Goal: Communication & Community: Share content

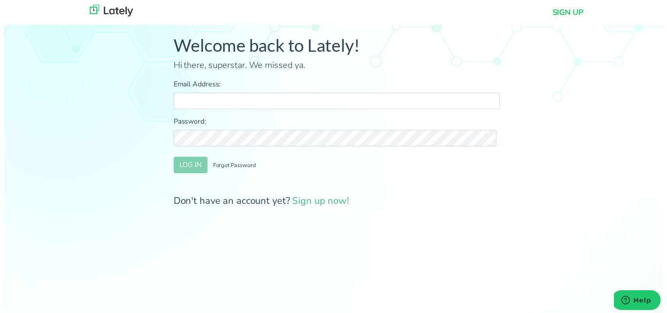
click at [217, 109] on input "Email Address:" at bounding box center [337, 102] width 330 height 17
type input "[PERSON_NAME][EMAIL_ADDRESS][DOMAIN_NAME]"
click at [186, 165] on button "LOG IN" at bounding box center [189, 167] width 34 height 17
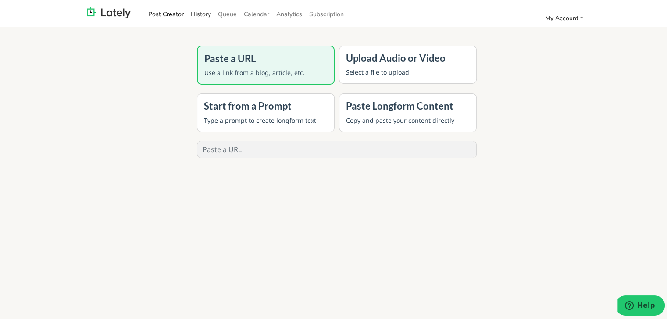
click at [204, 14] on link "History" at bounding box center [200, 12] width 27 height 14
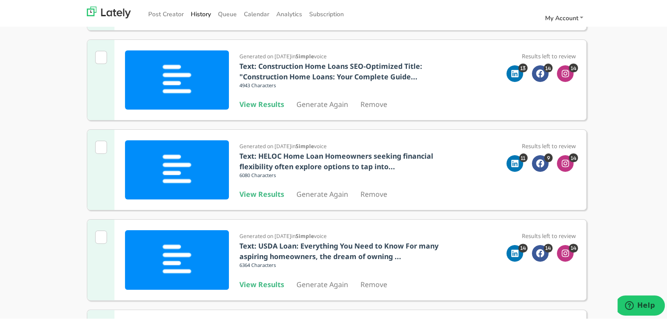
scroll to position [263, 0]
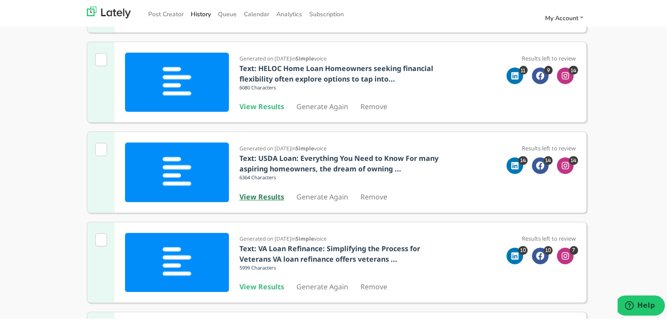
click at [256, 197] on b "View Results" at bounding box center [262, 195] width 45 height 10
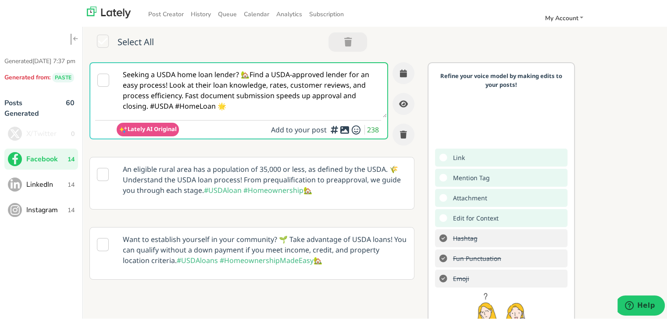
click at [226, 90] on textarea "Seeking a USDA home loan lender? 🏡Find a USDA-approved lender for an easy proce…" at bounding box center [252, 88] width 270 height 54
paste textarea "lf-employed and looking to buy a home in [US_STATE]? Learn how a bridge home lo…"
click at [152, 95] on textarea "Self-employed and looking to buy a home in [US_STATE]? Learn how a bridge home …" at bounding box center [252, 88] width 270 height 54
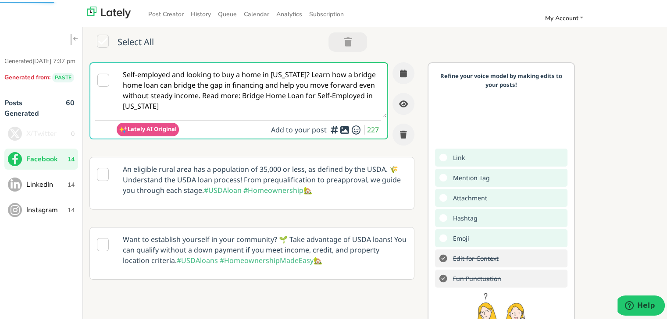
click at [308, 70] on textarea "Self-employed and looking to buy a home in [US_STATE]? Learn how a bridge home …" at bounding box center [252, 88] width 270 height 54
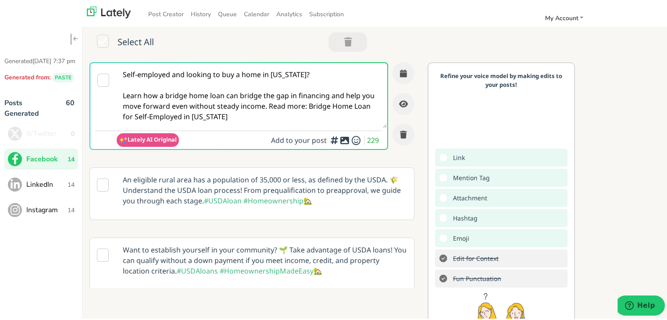
drag, startPoint x: 212, startPoint y: 94, endPoint x: 217, endPoint y: 98, distance: 6.2
click at [211, 95] on textarea "Self-employed and looking to buy a home in [US_STATE]? Learn how a bridge home …" at bounding box center [252, 93] width 270 height 65
click at [279, 106] on textarea "Self-employed and looking to buy a home in [US_STATE]? Learn how a bridge home …" at bounding box center [252, 93] width 270 height 65
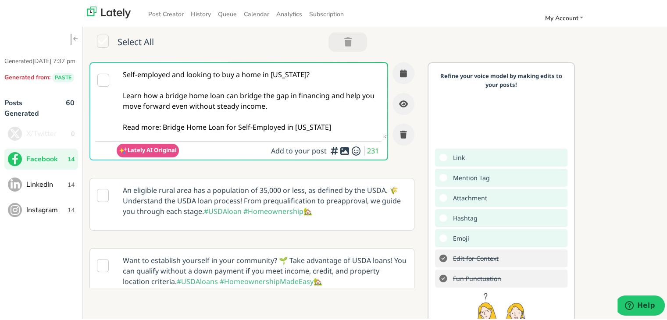
drag, startPoint x: 275, startPoint y: 127, endPoint x: 163, endPoint y: 126, distance: 111.9
click at [163, 126] on textarea "Self-employed and looking to buy a home in [US_STATE]? Learn how a bridge home …" at bounding box center [252, 98] width 270 height 75
click at [195, 117] on textarea "Self-employed and looking to buy a home in [US_STATE]? Learn how a bridge home …" at bounding box center [252, 98] width 270 height 75
click at [189, 126] on textarea "Self-employed and looking to buy a home in [US_STATE]? Learn how a bridge home …" at bounding box center [252, 98] width 270 height 75
paste textarea "[URL][DOMAIN_NAME][US_STATE]"
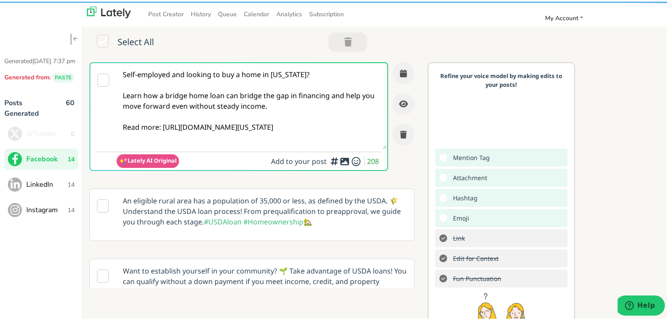
type textarea "Self-employed and looking to buy a home in [US_STATE]? Learn how a bridge home …"
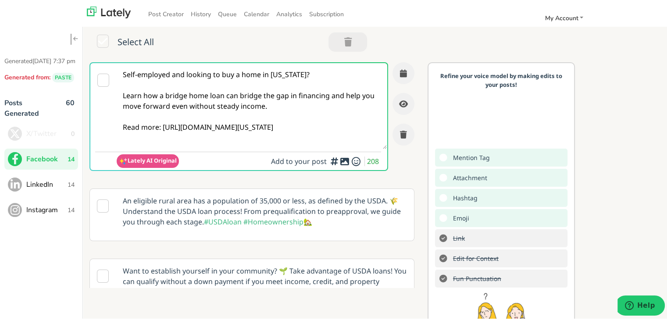
click at [319, 105] on textarea "Self-employed and looking to buy a home in [US_STATE]? Learn how a bridge home …" at bounding box center [252, 104] width 270 height 86
click at [393, 79] on button "button" at bounding box center [404, 72] width 22 height 22
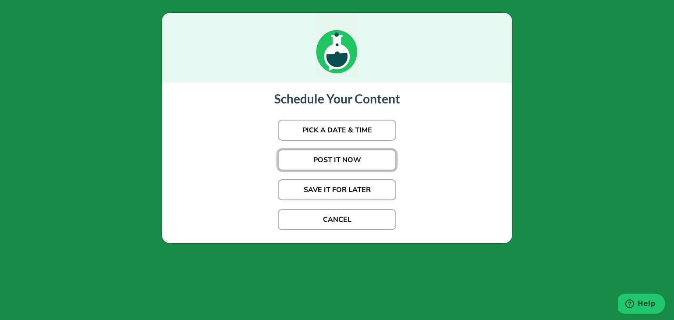
click at [343, 160] on button "POST IT NOW" at bounding box center [337, 160] width 118 height 21
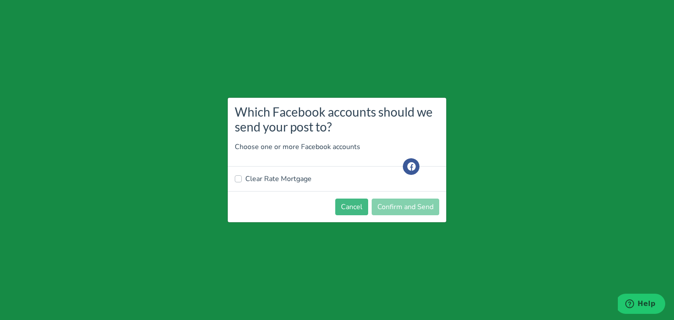
drag, startPoint x: 276, startPoint y: 171, endPoint x: 273, endPoint y: 176, distance: 6.5
click at [276, 172] on div "Clear Rate Mortgage" at bounding box center [337, 179] width 219 height 25
click at [271, 179] on label "Clear Rate Mortgage" at bounding box center [278, 179] width 66 height 11
click at [242, 179] on input "Clear Rate Mortgage" at bounding box center [238, 178] width 7 height 9
checkbox input "true"
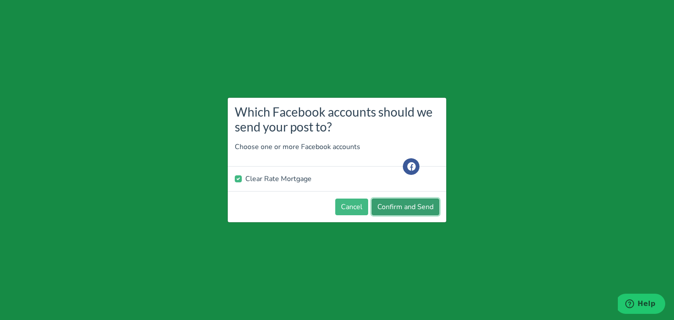
click at [391, 208] on button "Confirm and Send" at bounding box center [406, 207] width 68 height 17
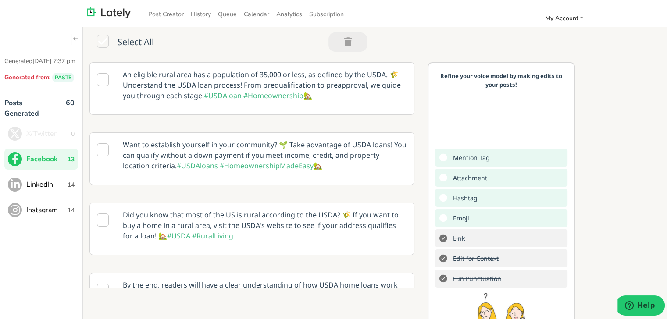
click at [51, 194] on button "LinkedIn 14" at bounding box center [41, 182] width 74 height 21
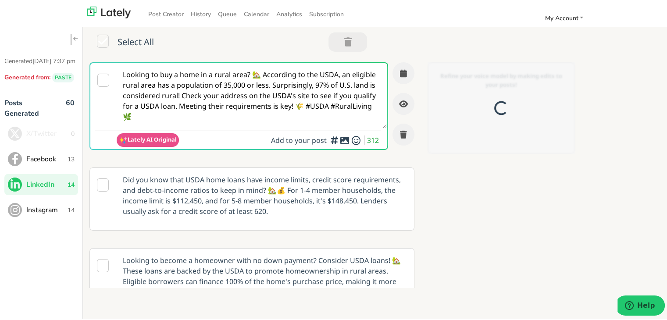
click at [262, 72] on textarea "Looking to buy a home in a rural area? 🏡 According to the USDA, an eligible rur…" at bounding box center [252, 93] width 270 height 65
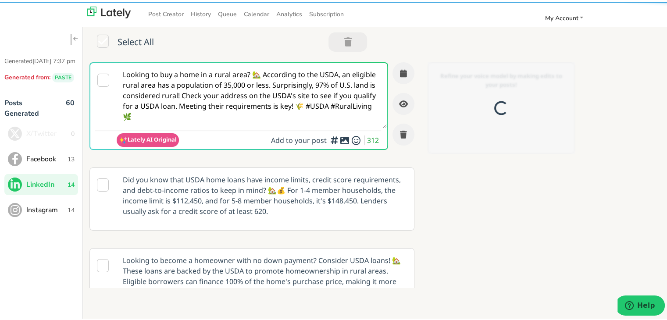
click at [262, 72] on textarea "Looking to buy a home in a rural area? 🏡 According to the USDA, an eligible rur…" at bounding box center [252, 93] width 270 height 65
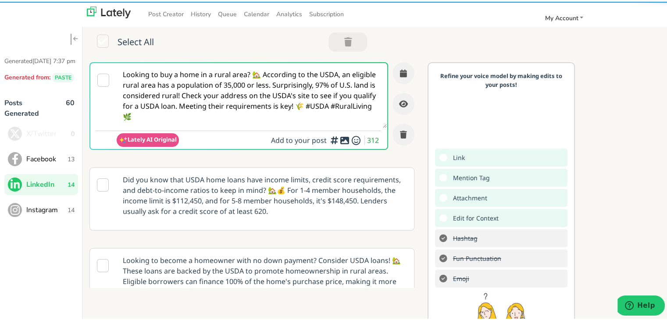
click at [262, 72] on textarea "Looking to buy a home in a rural area? 🏡 According to the USDA, an eligible rur…" at bounding box center [252, 93] width 270 height 65
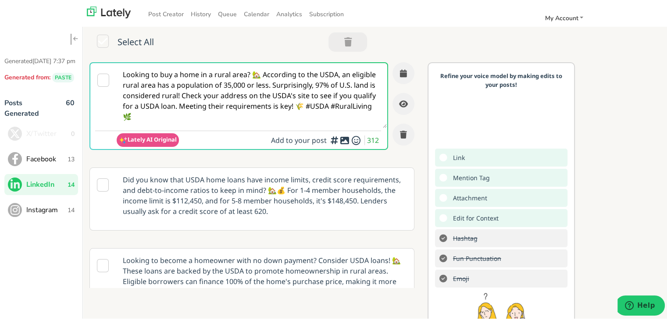
click at [262, 72] on textarea "Looking to buy a home in a rural area? 🏡 According to the USDA, an eligible rur…" at bounding box center [252, 93] width 270 height 65
paste textarea "For [US_STATE]’s self-employed homebuyers, a bridge home loan can offer crucial…"
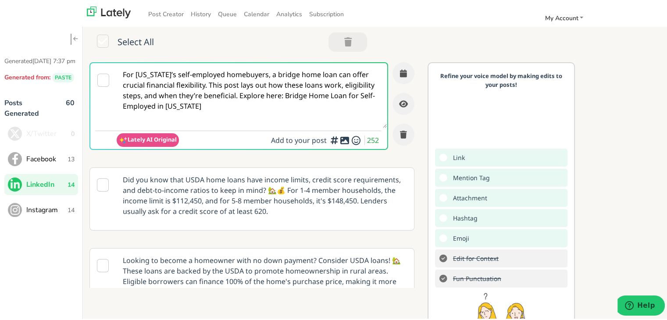
click at [360, 82] on textarea "For [US_STATE]’s self-employed homebuyers, a bridge home loan can offer crucial…" at bounding box center [252, 93] width 270 height 65
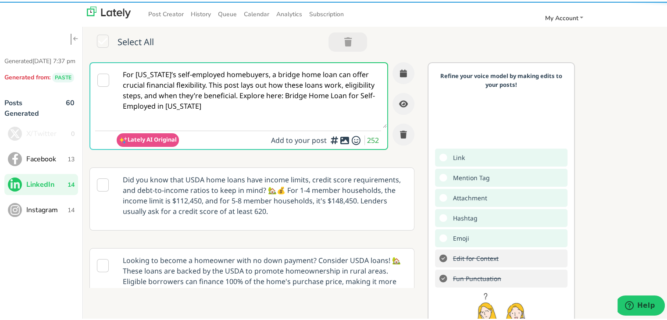
click at [269, 97] on textarea "For [US_STATE]’s self-employed homebuyers, a bridge home loan can offer crucial…" at bounding box center [252, 93] width 270 height 65
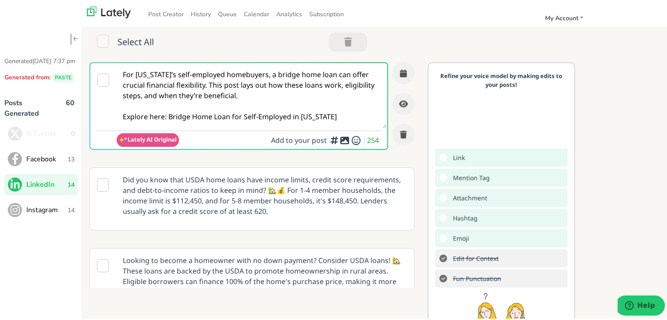
drag, startPoint x: 340, startPoint y: 113, endPoint x: 173, endPoint y: 118, distance: 166.4
click at [167, 116] on textarea "For [US_STATE]’s self-employed homebuyers, a bridge home loan can offer crucial…" at bounding box center [252, 93] width 270 height 65
drag, startPoint x: 167, startPoint y: 115, endPoint x: 384, endPoint y: 114, distance: 216.3
click at [384, 114] on div "For [US_STATE]’s self-employed homebuyers, a bridge home loan can offer crucial…" at bounding box center [252, 109] width 325 height 97
paste textarea "[URL][DOMAIN_NAME][US_STATE]"
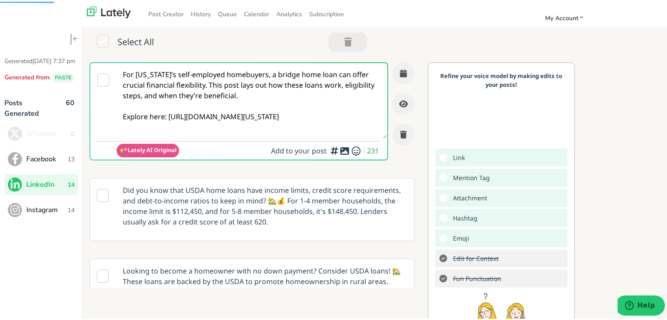
type textarea "For [US_STATE]’s self-employed homebuyers, a bridge home loan can offer crucial…"
click at [400, 72] on icon "button" at bounding box center [403, 72] width 7 height 8
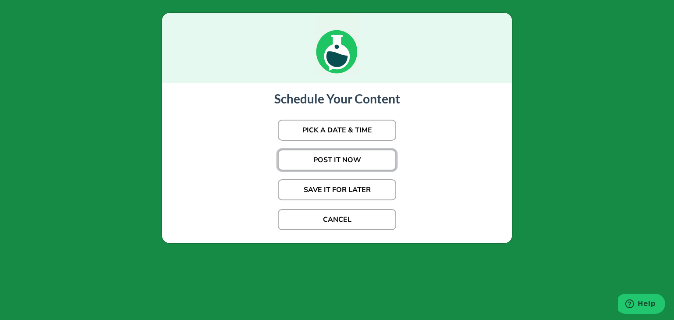
click at [367, 161] on button "POST IT NOW" at bounding box center [337, 160] width 118 height 21
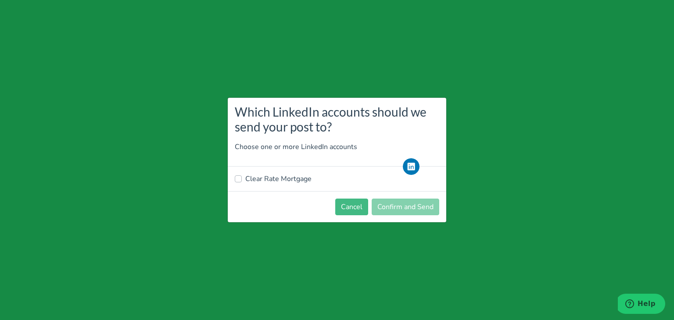
click at [115, 204] on div "Which LinkedIn accounts should we send your post to? Choose one or more LinkedI…" at bounding box center [337, 160] width 674 height 320
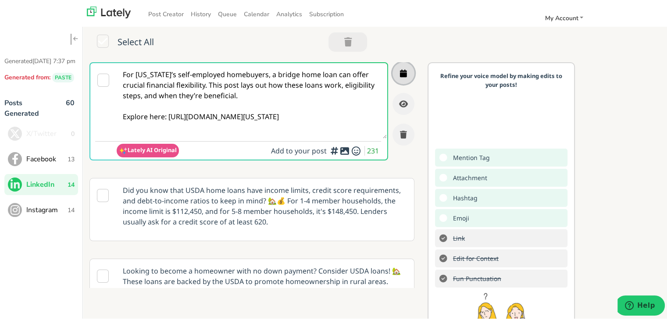
click at [393, 75] on button "button" at bounding box center [404, 72] width 22 height 22
click at [294, 109] on textarea "For [US_STATE]’s self-employed homebuyers, a bridge home loan can offer crucial…" at bounding box center [252, 98] width 270 height 75
drag, startPoint x: 320, startPoint y: 129, endPoint x: 95, endPoint y: 48, distance: 239.2
click at [95, 48] on div "Select All For [US_STATE]’s self-employed homebuyers, a bridge home loan can of…" at bounding box center [378, 206] width 591 height 365
click at [305, 111] on textarea "For [US_STATE]’s self-employed homebuyers, a bridge home loan can offer crucial…" at bounding box center [252, 98] width 270 height 75
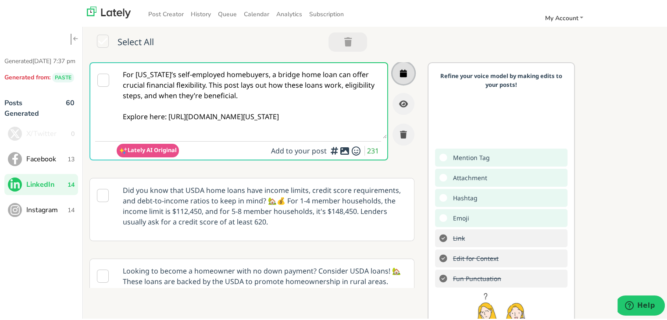
click at [400, 71] on icon "button" at bounding box center [403, 72] width 7 height 8
click at [283, 108] on textarea "For [US_STATE]’s self-employed homebuyers, a bridge home loan can offer crucial…" at bounding box center [252, 98] width 270 height 75
click at [46, 168] on button "Facebook 13" at bounding box center [41, 157] width 74 height 21
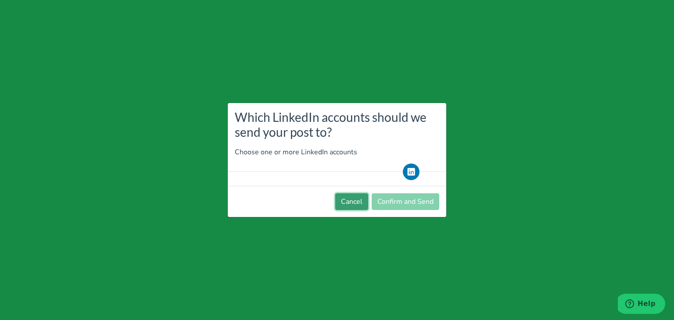
click at [339, 204] on button "Cancel" at bounding box center [351, 202] width 33 height 17
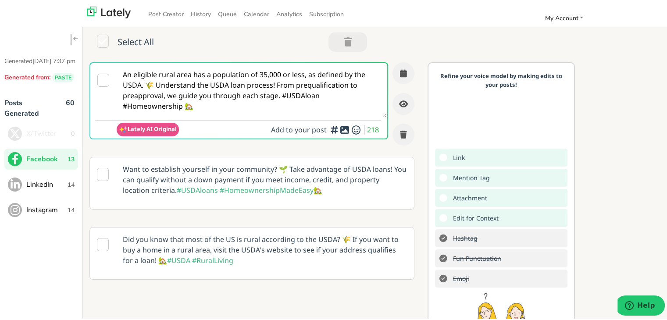
click at [57, 188] on span "LinkedIn" at bounding box center [46, 183] width 41 height 11
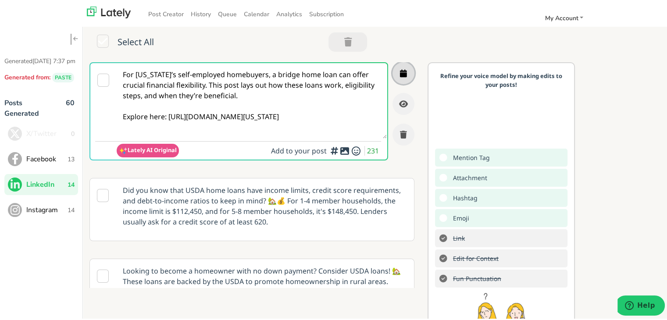
click at [393, 71] on button "button" at bounding box center [404, 72] width 22 height 22
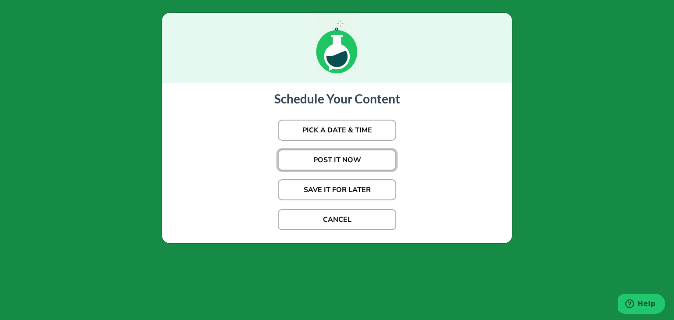
click at [313, 159] on button "POST IT NOW" at bounding box center [337, 160] width 118 height 21
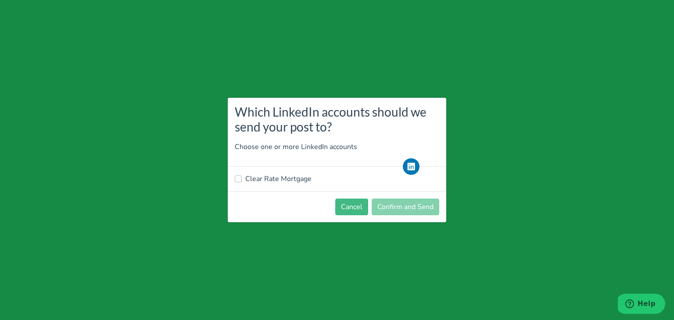
click at [274, 184] on div "Clear Rate Mortgage" at bounding box center [337, 179] width 219 height 25
click at [287, 181] on label "Clear Rate Mortgage" at bounding box center [278, 179] width 66 height 11
click at [242, 181] on input "Clear Rate Mortgage" at bounding box center [238, 178] width 7 height 9
checkbox input "true"
click at [392, 209] on button "Confirm and Send" at bounding box center [406, 207] width 68 height 17
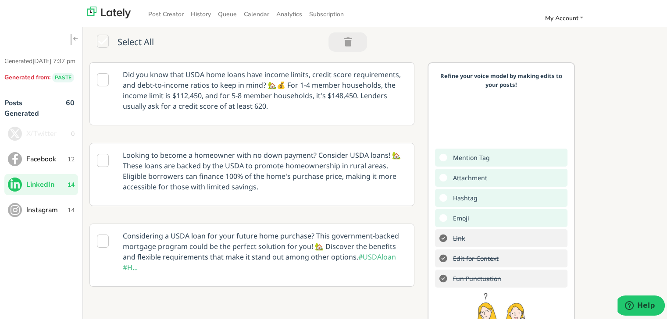
click at [201, 85] on p "Did you know that USDA home loans have income limits, credit score requirements…" at bounding box center [265, 88] width 298 height 55
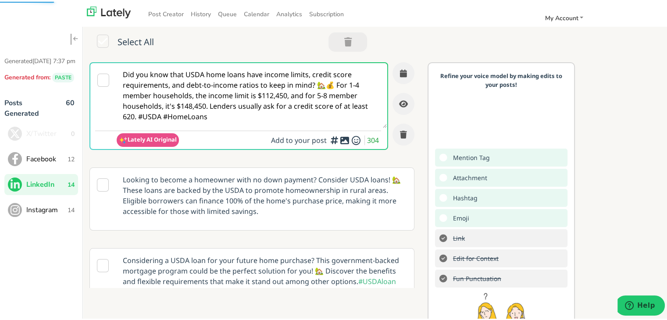
click at [44, 163] on span "Facebook" at bounding box center [46, 157] width 41 height 11
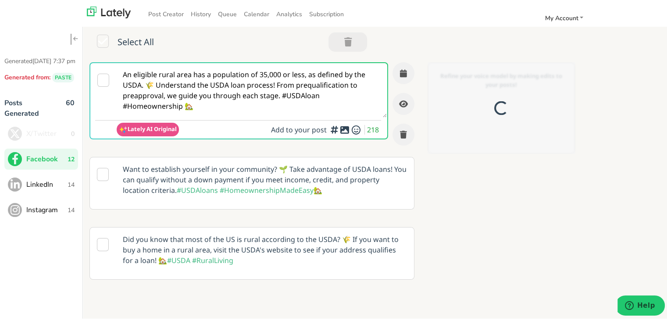
click at [309, 81] on textarea "An eligible rural area has a population of 35,000 or less, as defined by the US…" at bounding box center [252, 88] width 270 height 54
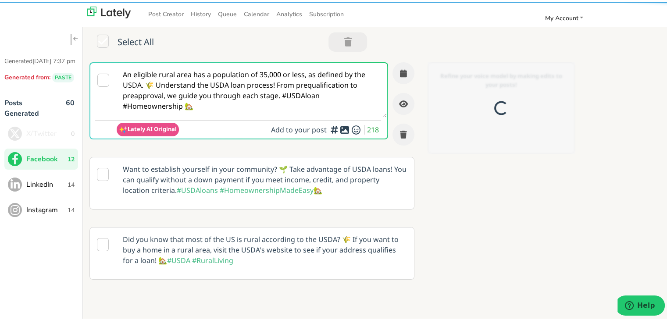
click at [309, 81] on textarea "An eligible rural area has a population of 35,000 or less, as defined by the US…" at bounding box center [252, 88] width 270 height 54
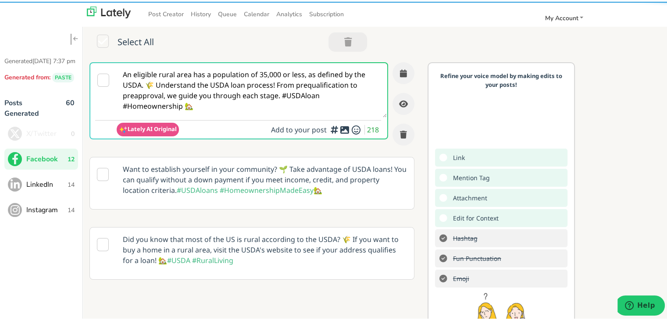
click at [309, 81] on textarea "An eligible rural area has a population of 35,000 or less, as defined by the US…" at bounding box center [252, 88] width 270 height 54
paste textarea "Self-employed and eyeing a home in [US_STATE]? This guide walks you through how…"
click at [302, 82] on textarea "Self-employed and eyeing a home in [US_STATE]? This guide walks you through how…" at bounding box center [252, 88] width 270 height 54
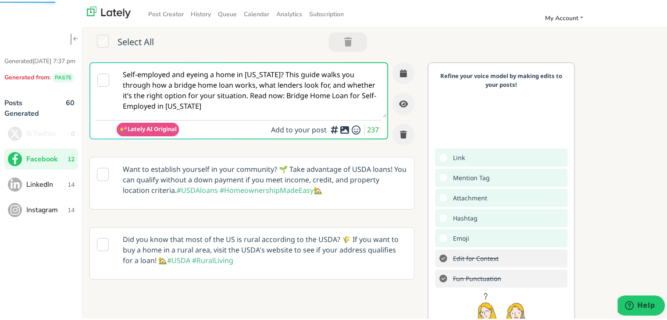
click at [280, 75] on textarea "Self-employed and eyeing a home in [US_STATE]? This guide walks you through how…" at bounding box center [252, 88] width 270 height 54
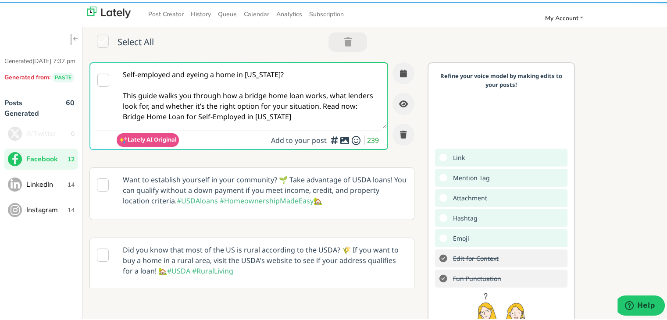
click at [312, 95] on textarea "Self-employed and eyeing a home in [US_STATE]? This guide walks you through how…" at bounding box center [252, 93] width 270 height 65
click at [319, 102] on textarea "Self-employed and eyeing a home in [US_STATE]? This guide walks you through how…" at bounding box center [252, 93] width 270 height 65
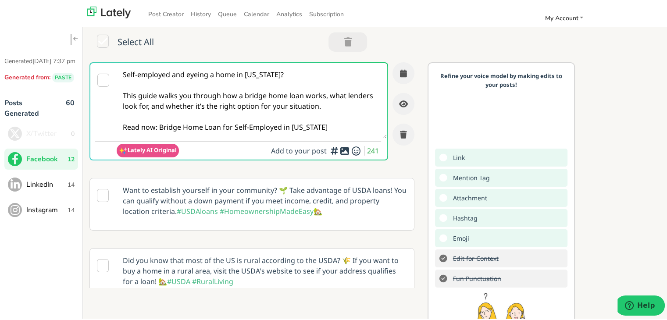
drag, startPoint x: 326, startPoint y: 126, endPoint x: 158, endPoint y: 123, distance: 167.7
click at [158, 123] on textarea "Self-employed and eyeing a home in [US_STATE]? This guide walks you through how…" at bounding box center [252, 98] width 270 height 75
paste textarea "[URL][DOMAIN_NAME][US_STATE]"
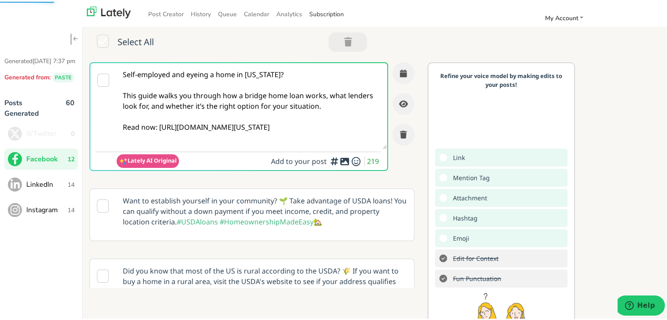
type textarea "Self-employed and eyeing a home in [US_STATE]? This guide walks you through how…"
click at [397, 72] on button "button" at bounding box center [404, 72] width 22 height 22
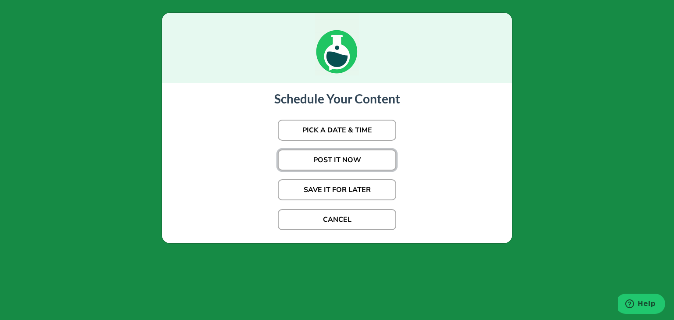
click at [353, 160] on button "POST IT NOW" at bounding box center [337, 160] width 118 height 21
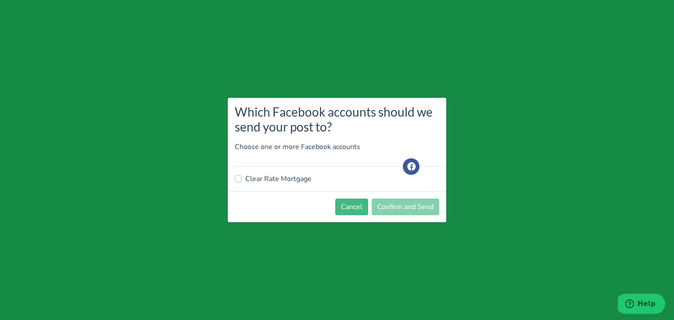
click at [285, 179] on label "Clear Rate Mortgage" at bounding box center [278, 179] width 66 height 11
click at [242, 179] on input "Clear Rate Mortgage" at bounding box center [238, 178] width 7 height 9
checkbox input "true"
click at [392, 208] on button "Confirm and Send" at bounding box center [406, 207] width 68 height 17
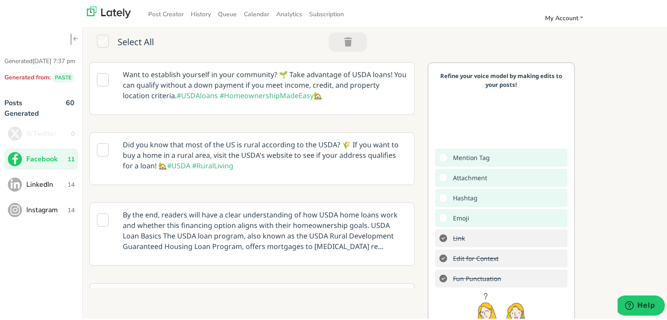
click at [25, 188] on button "LinkedIn 14" at bounding box center [41, 182] width 74 height 21
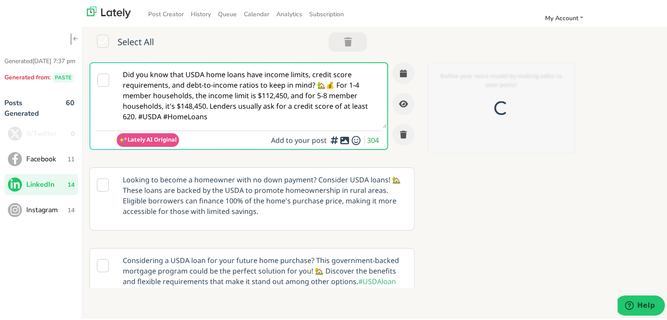
click at [265, 100] on textarea "Did you know that USDA home loans have income limits, credit score requirements…" at bounding box center [252, 93] width 270 height 65
paste textarea "For [US_STATE]’s self-employed homebuyers, a bridge home loan can offer needed …"
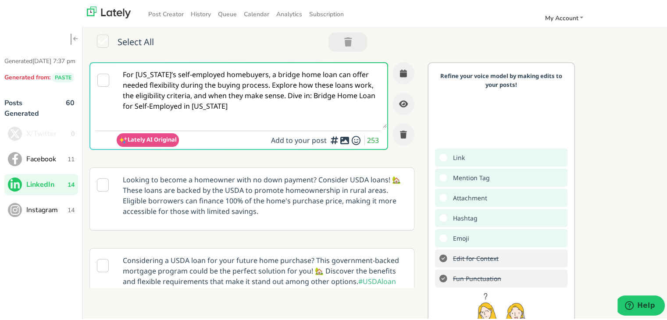
click at [271, 83] on textarea "For [US_STATE]’s self-employed homebuyers, a bridge home loan can offer needed …" at bounding box center [252, 93] width 270 height 65
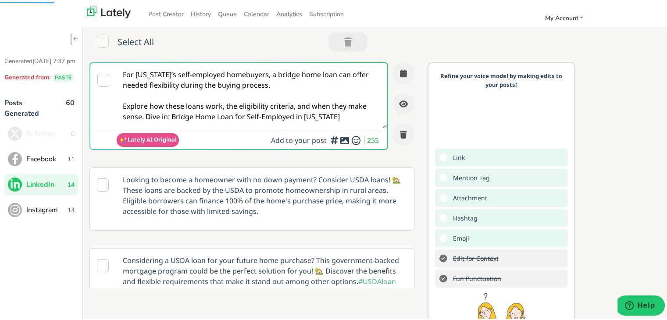
click at [143, 113] on textarea "For [US_STATE]’s self-employed homebuyers, a bridge home loan can offer needed …" at bounding box center [252, 93] width 270 height 65
click at [145, 115] on textarea "For [US_STATE]’s self-employed homebuyers, a bridge home loan can offer needed …" at bounding box center [252, 93] width 270 height 65
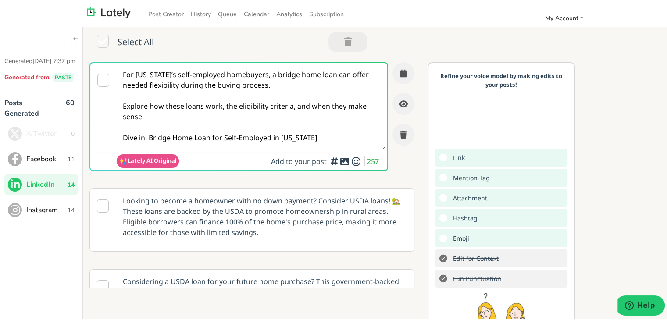
drag, startPoint x: 334, startPoint y: 134, endPoint x: 147, endPoint y: 137, distance: 186.5
click at [147, 137] on textarea "For [US_STATE]’s self-employed homebuyers, a bridge home loan can offer needed …" at bounding box center [252, 104] width 270 height 86
paste textarea "[URL][DOMAIN_NAME][US_STATE]"
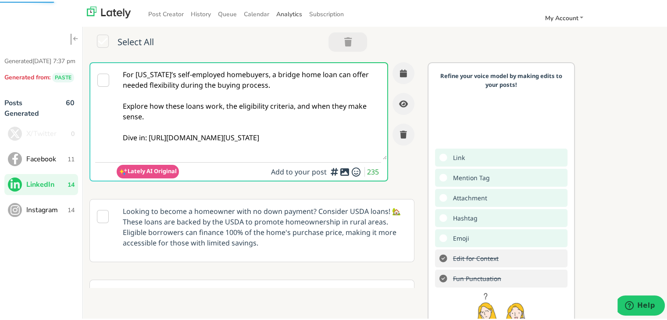
type textarea "For [US_STATE]’s self-employed homebuyers, a bridge home loan can offer needed …"
click at [401, 73] on button "button" at bounding box center [404, 72] width 22 height 22
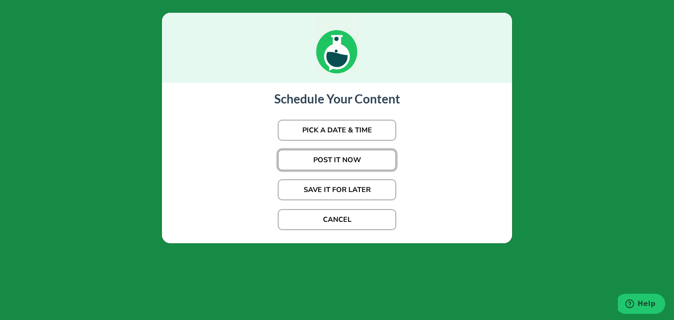
click at [321, 154] on button "POST IT NOW" at bounding box center [337, 160] width 118 height 21
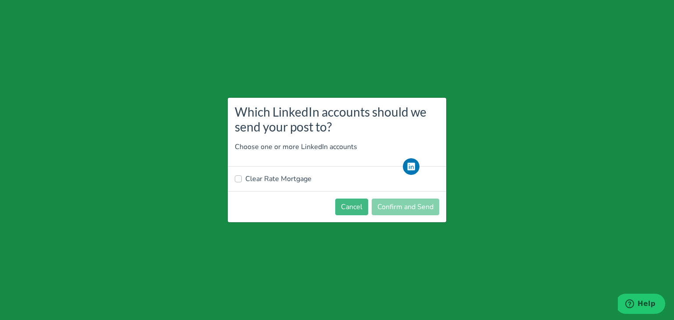
click at [266, 176] on label "Clear Rate Mortgage" at bounding box center [278, 179] width 66 height 11
click at [242, 176] on input "Clear Rate Mortgage" at bounding box center [238, 178] width 7 height 9
checkbox input "true"
click at [409, 210] on button "Confirm and Send" at bounding box center [406, 207] width 68 height 17
